Goal: Find specific page/section: Find specific page/section

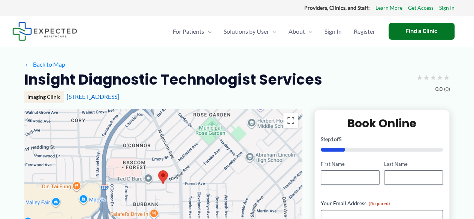
click at [156, 181] on img at bounding box center [163, 177] width 16 height 20
click at [182, 174] on div at bounding box center [162, 184] width 277 height 150
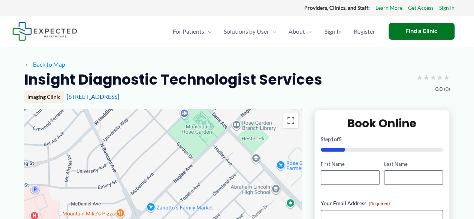
drag, startPoint x: 279, startPoint y: 128, endPoint x: 231, endPoint y: 179, distance: 69.9
click at [231, 179] on div at bounding box center [162, 184] width 277 height 150
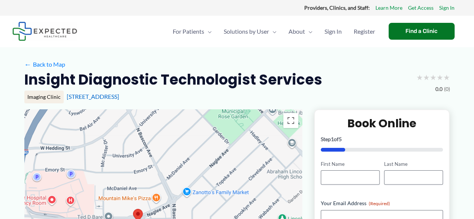
drag, startPoint x: 231, startPoint y: 179, endPoint x: 282, endPoint y: 157, distance: 55.5
click at [282, 157] on div at bounding box center [162, 184] width 277 height 150
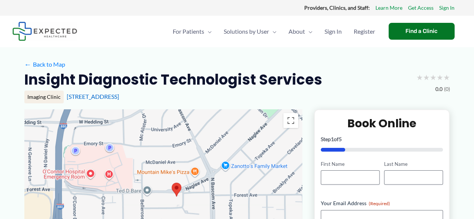
drag, startPoint x: 282, startPoint y: 160, endPoint x: 289, endPoint y: 146, distance: 15.9
click at [289, 146] on div at bounding box center [162, 184] width 277 height 150
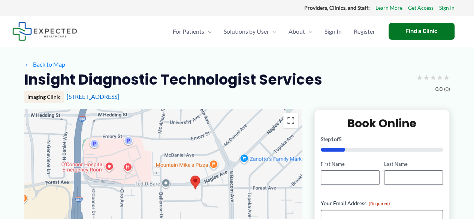
drag, startPoint x: 245, startPoint y: 180, endPoint x: 264, endPoint y: 173, distance: 20.7
click at [264, 173] on div at bounding box center [162, 184] width 277 height 150
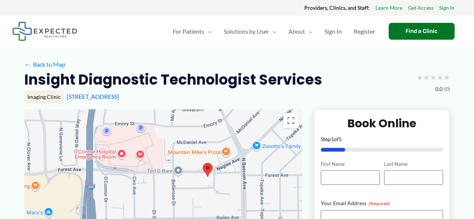
drag, startPoint x: 248, startPoint y: 173, endPoint x: 261, endPoint y: 159, distance: 18.8
click at [261, 159] on div at bounding box center [162, 184] width 277 height 150
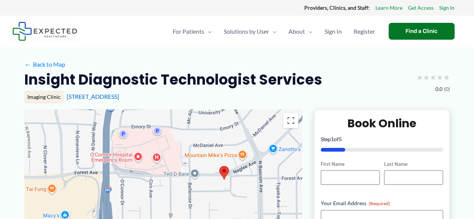
drag, startPoint x: 183, startPoint y: 177, endPoint x: 201, endPoint y: 179, distance: 18.2
click at [201, 179] on div at bounding box center [162, 184] width 277 height 150
click at [217, 184] on div at bounding box center [162, 184] width 277 height 150
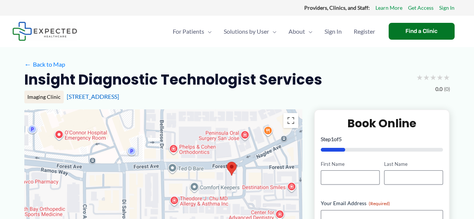
click at [236, 176] on img at bounding box center [232, 169] width 16 height 20
click at [234, 171] on img at bounding box center [232, 169] width 16 height 20
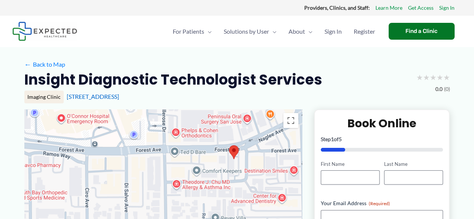
drag, startPoint x: 265, startPoint y: 184, endPoint x: 267, endPoint y: 166, distance: 18.1
click at [267, 166] on div at bounding box center [162, 184] width 277 height 150
click at [138, 36] on div "For Patients Menu Toggle How does Expected work? Medical Records Navigator Reso…" at bounding box center [294, 31] width 333 height 31
